Goal: Task Accomplishment & Management: Manage account settings

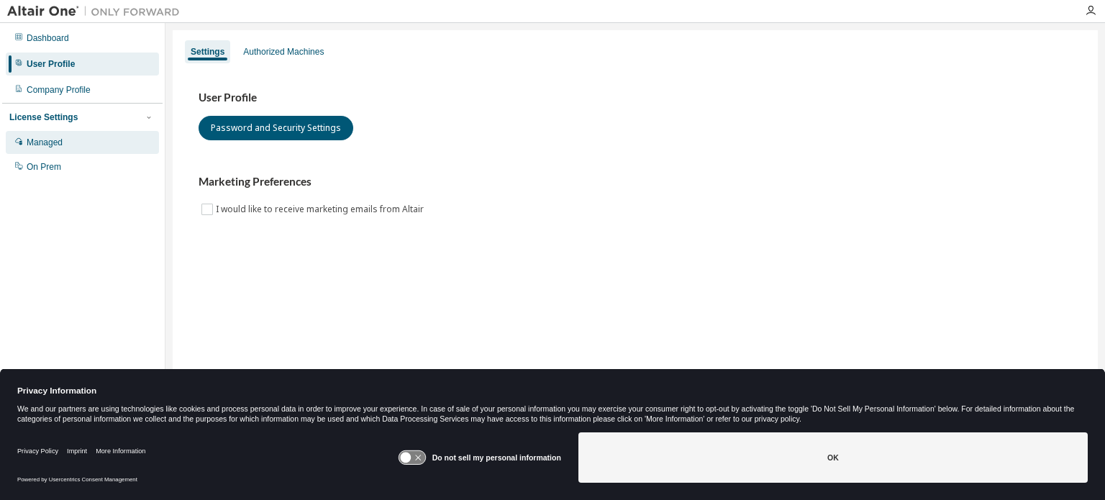
click at [45, 140] on div "Managed" at bounding box center [45, 143] width 36 height 12
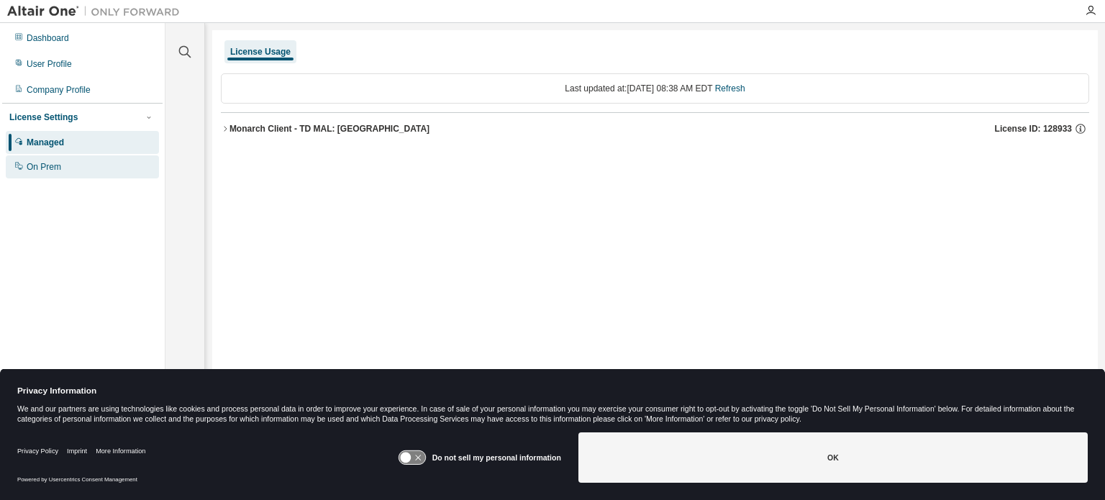
click at [29, 171] on div "On Prem" at bounding box center [44, 167] width 35 height 12
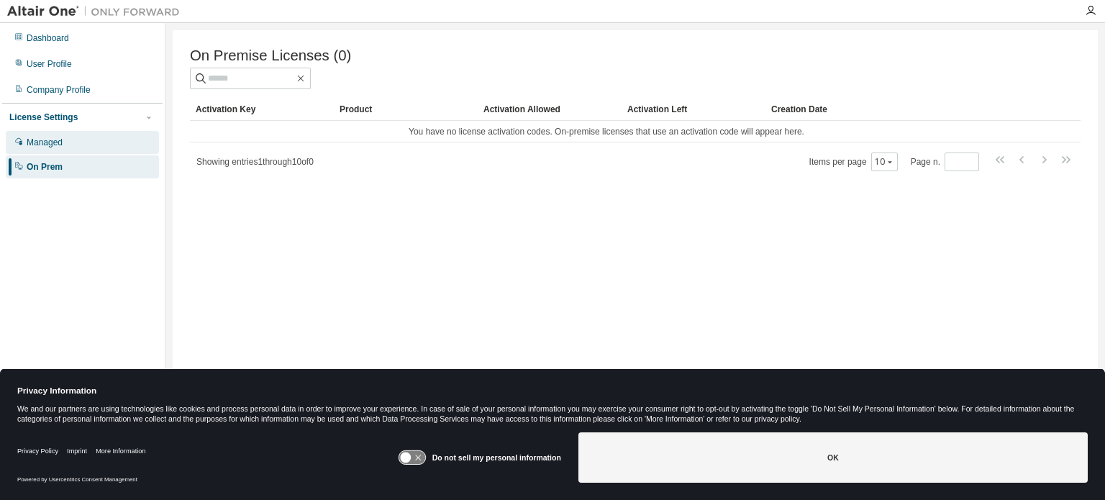
click at [48, 139] on div "Managed" at bounding box center [45, 143] width 36 height 12
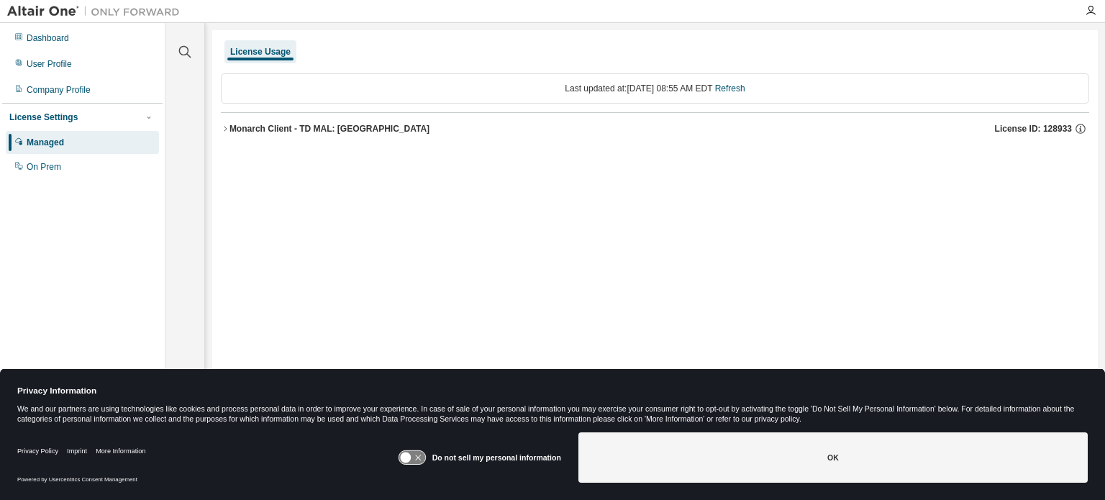
click at [55, 114] on div "License Settings" at bounding box center [43, 118] width 68 height 12
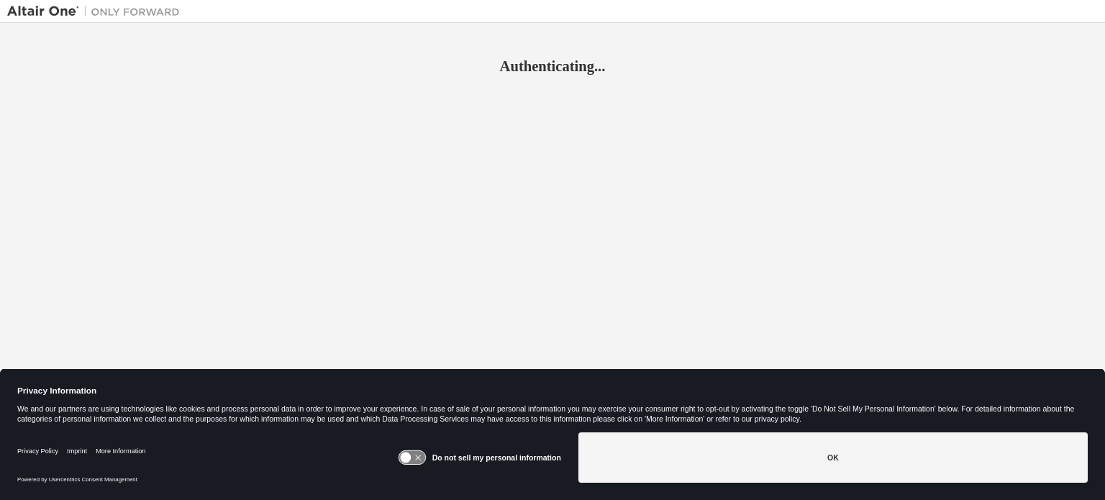
click at [807, 466] on button "OK" at bounding box center [832, 457] width 509 height 50
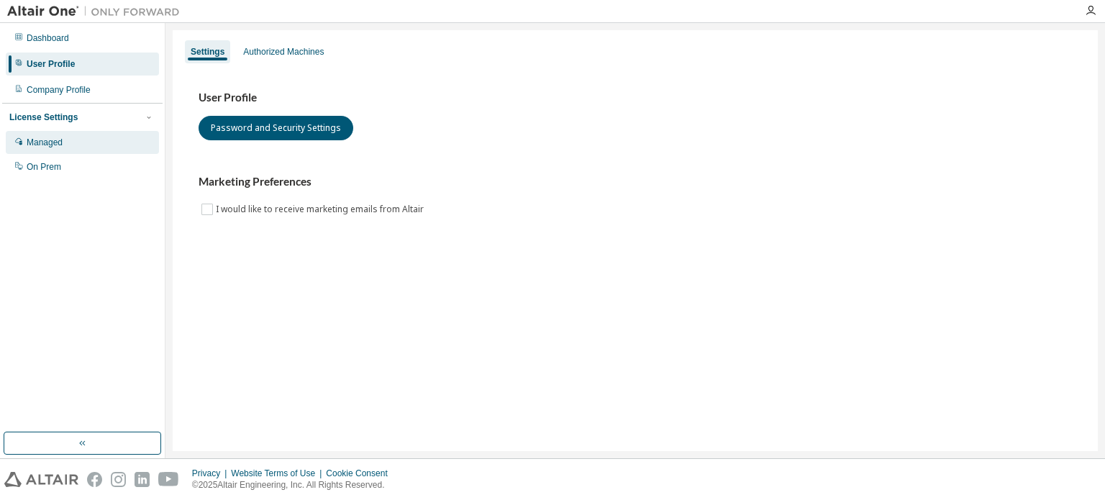
click at [45, 146] on div "Managed" at bounding box center [45, 143] width 36 height 12
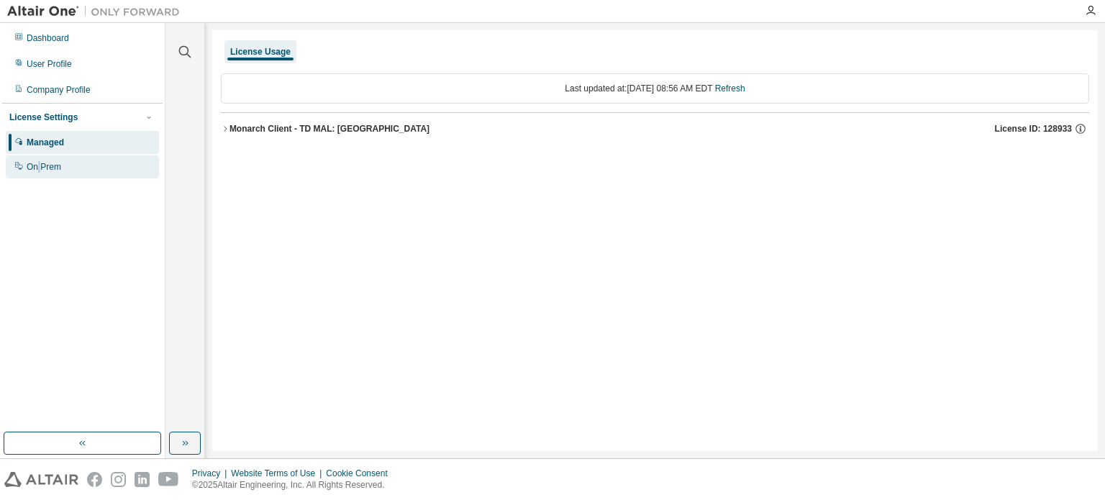
click at [40, 172] on div "On Prem" at bounding box center [82, 166] width 153 height 23
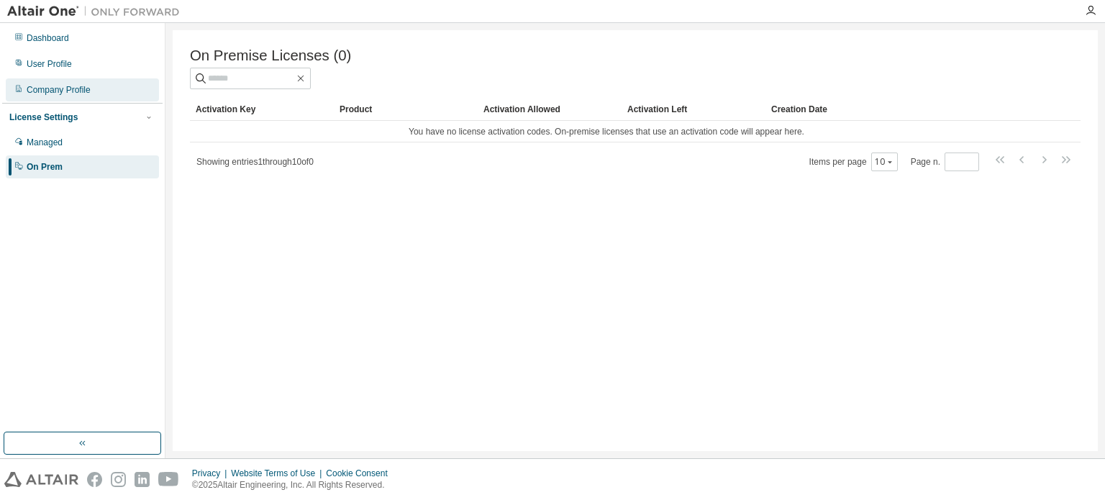
click at [53, 93] on div "Company Profile" at bounding box center [59, 90] width 64 height 12
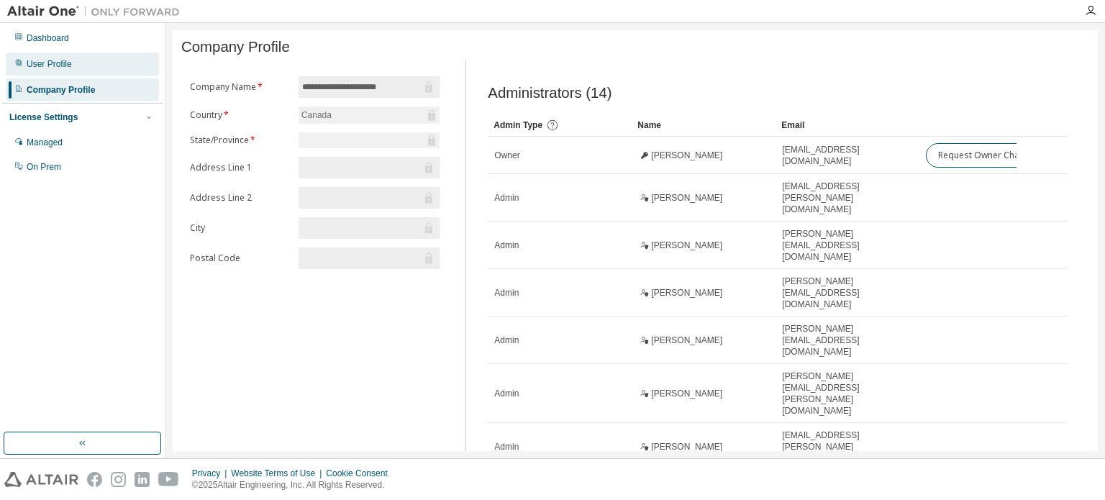
click at [50, 63] on div "User Profile" at bounding box center [49, 64] width 45 height 12
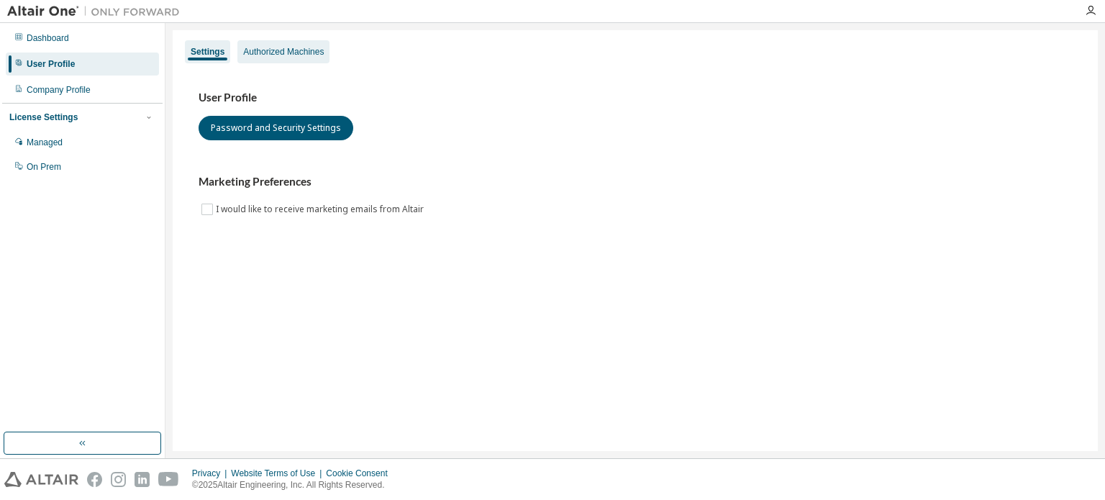
click at [273, 57] on div "Authorized Machines" at bounding box center [283, 52] width 81 height 12
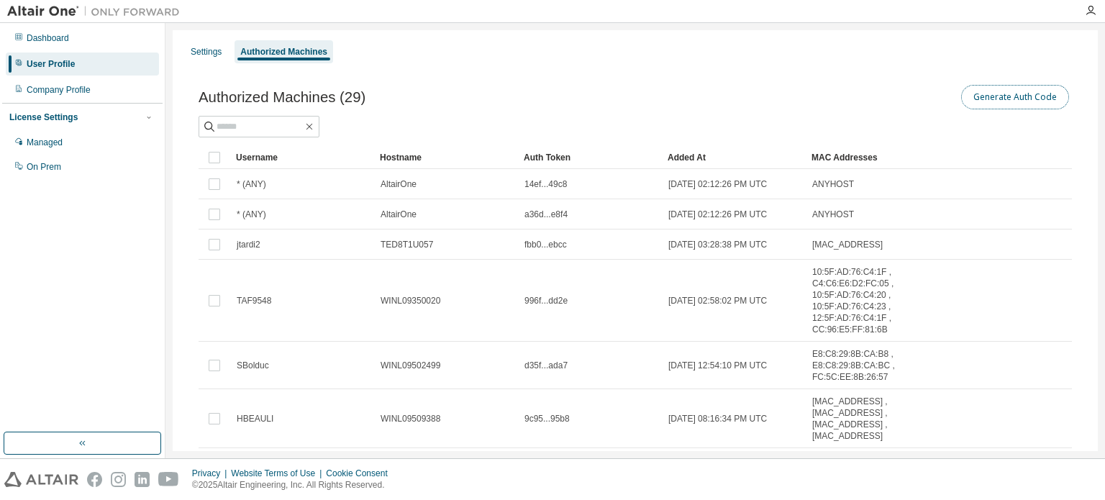
click at [1038, 96] on button "Generate Auth Code" at bounding box center [1015, 97] width 108 height 24
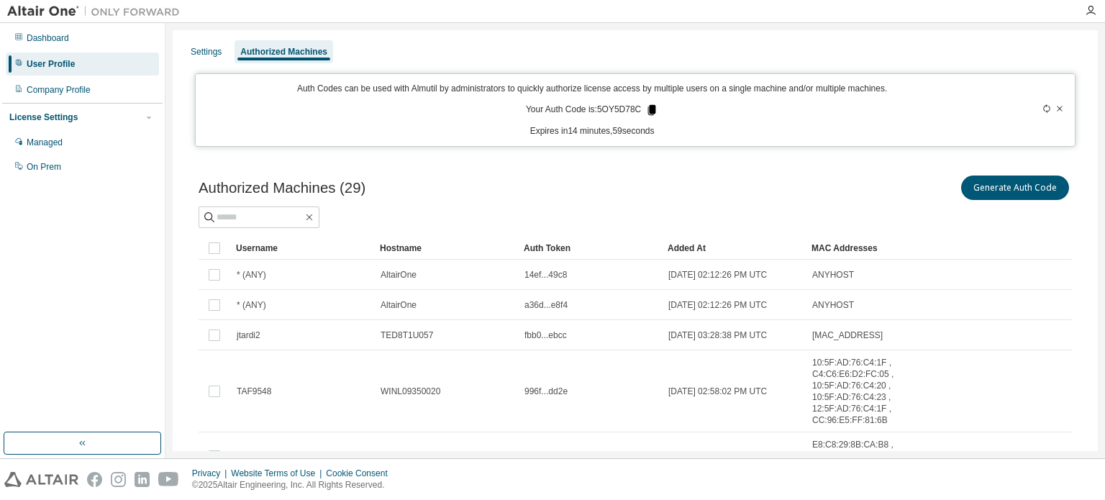
click at [650, 112] on icon at bounding box center [652, 110] width 8 height 10
